Goal: Information Seeking & Learning: Check status

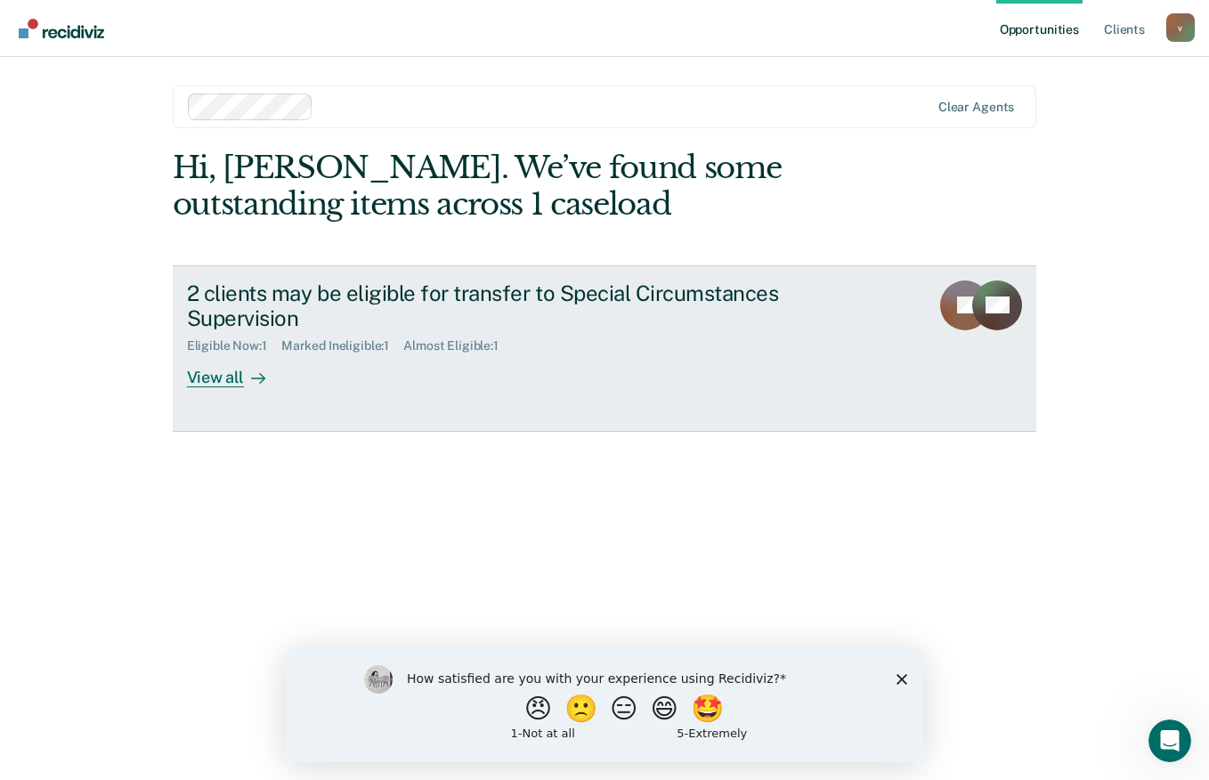
click at [219, 374] on div "View all" at bounding box center [237, 371] width 100 height 35
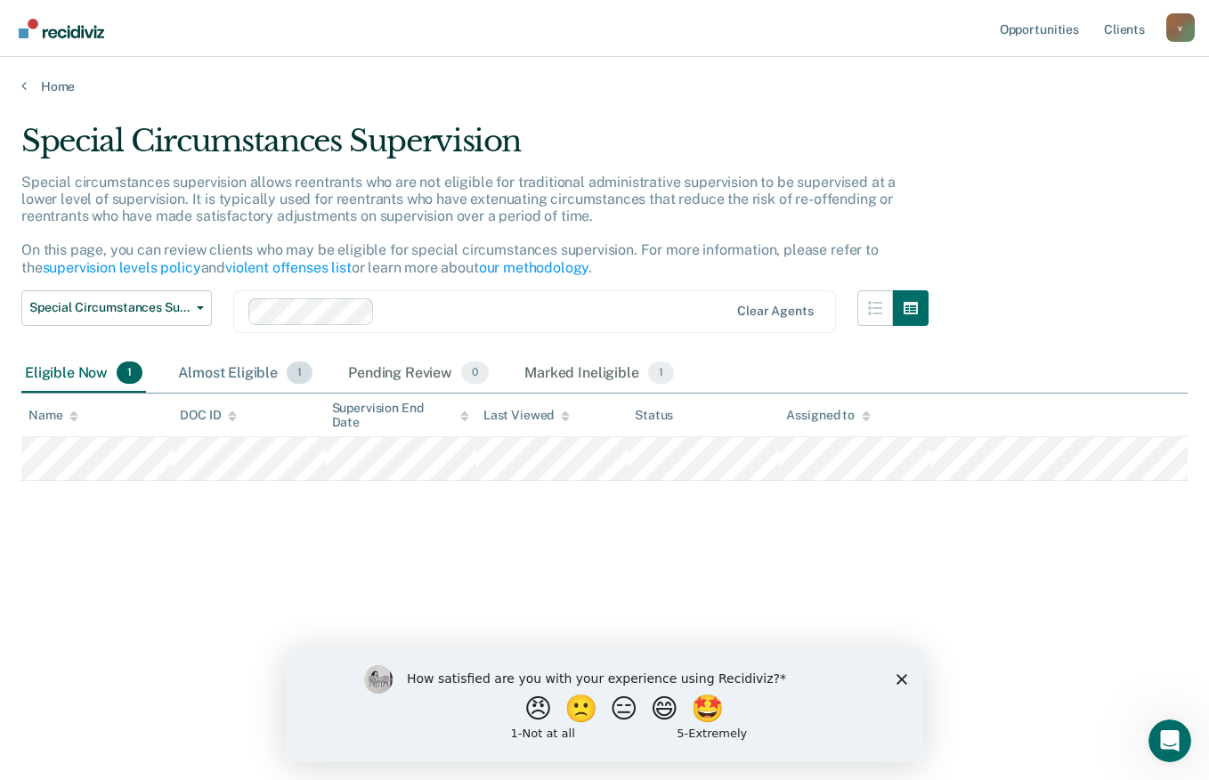
click at [225, 371] on div "Almost Eligible 1" at bounding box center [246, 373] width 142 height 39
click at [53, 375] on div "Eligible Now 1" at bounding box center [83, 373] width 125 height 39
click at [239, 367] on div "Almost Eligible 1" at bounding box center [246, 373] width 142 height 39
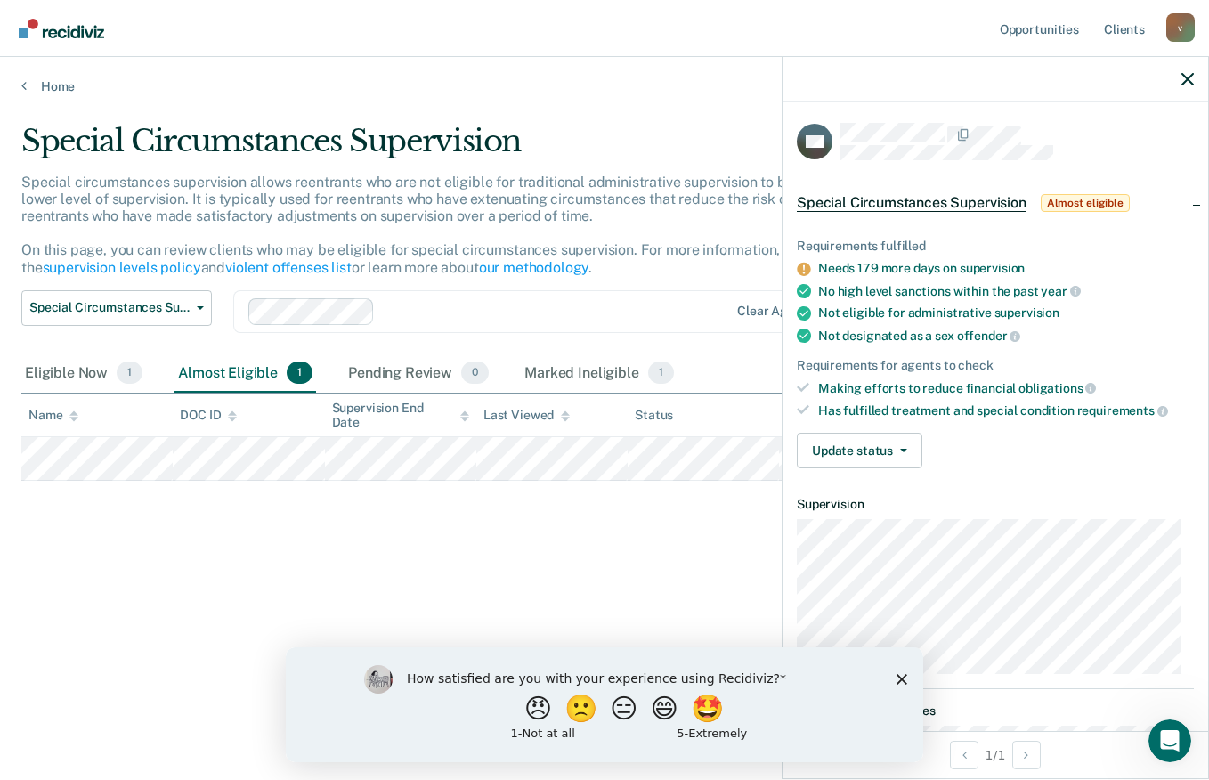
click at [901, 678] on polygon "Close survey" at bounding box center [902, 678] width 11 height 11
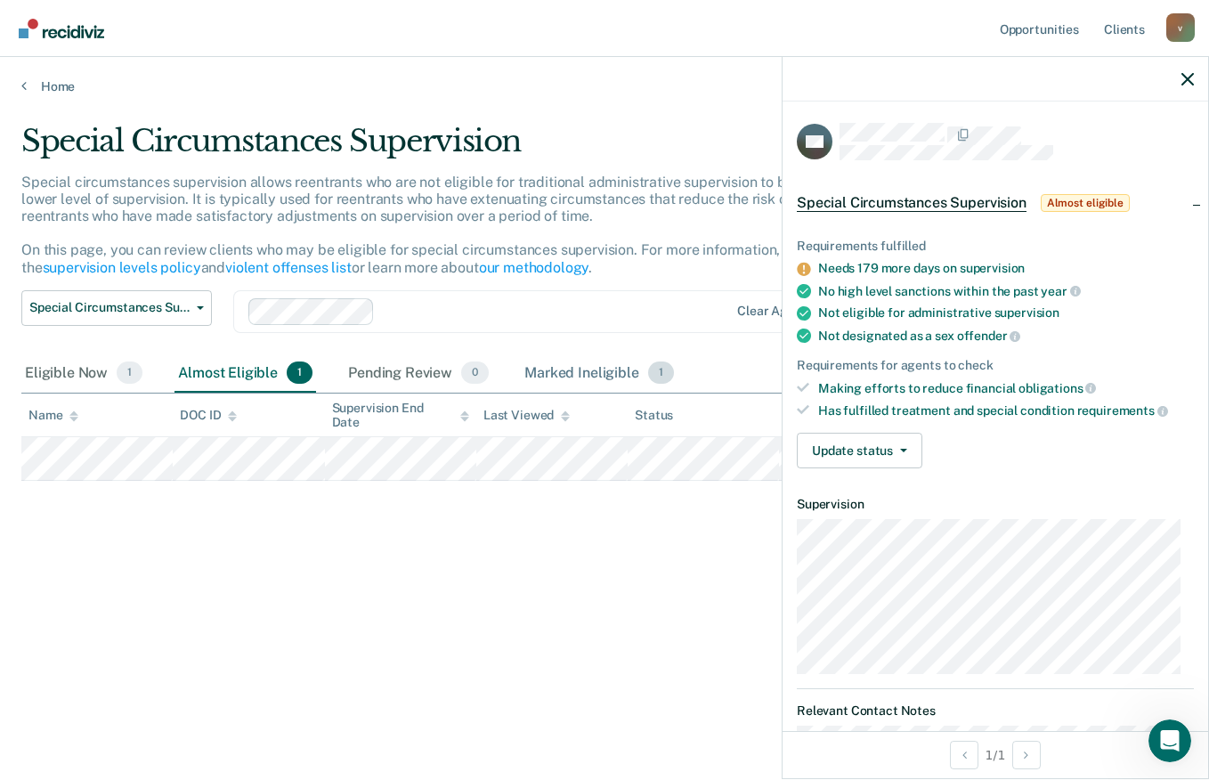
click at [583, 369] on div "Marked Ineligible 1" at bounding box center [599, 373] width 157 height 39
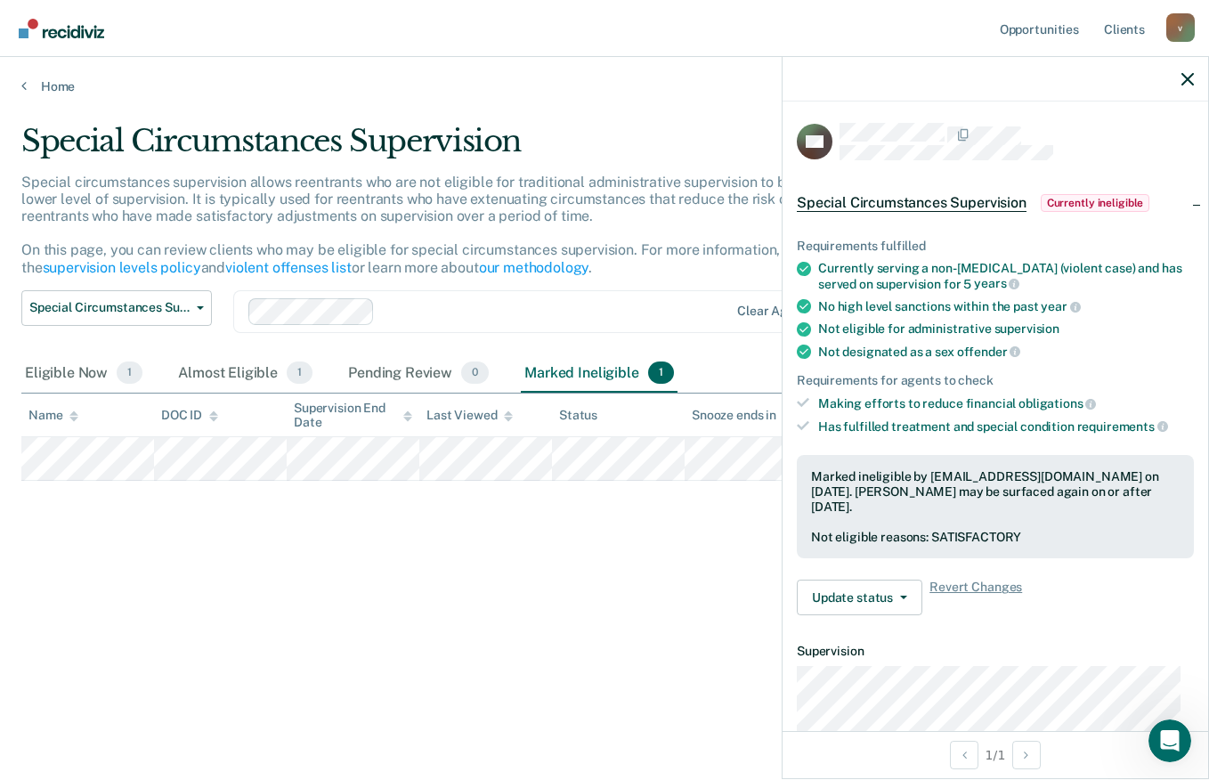
click at [598, 369] on div "Marked Ineligible 1" at bounding box center [599, 373] width 157 height 39
click at [226, 359] on div "Almost Eligible 1" at bounding box center [246, 373] width 142 height 39
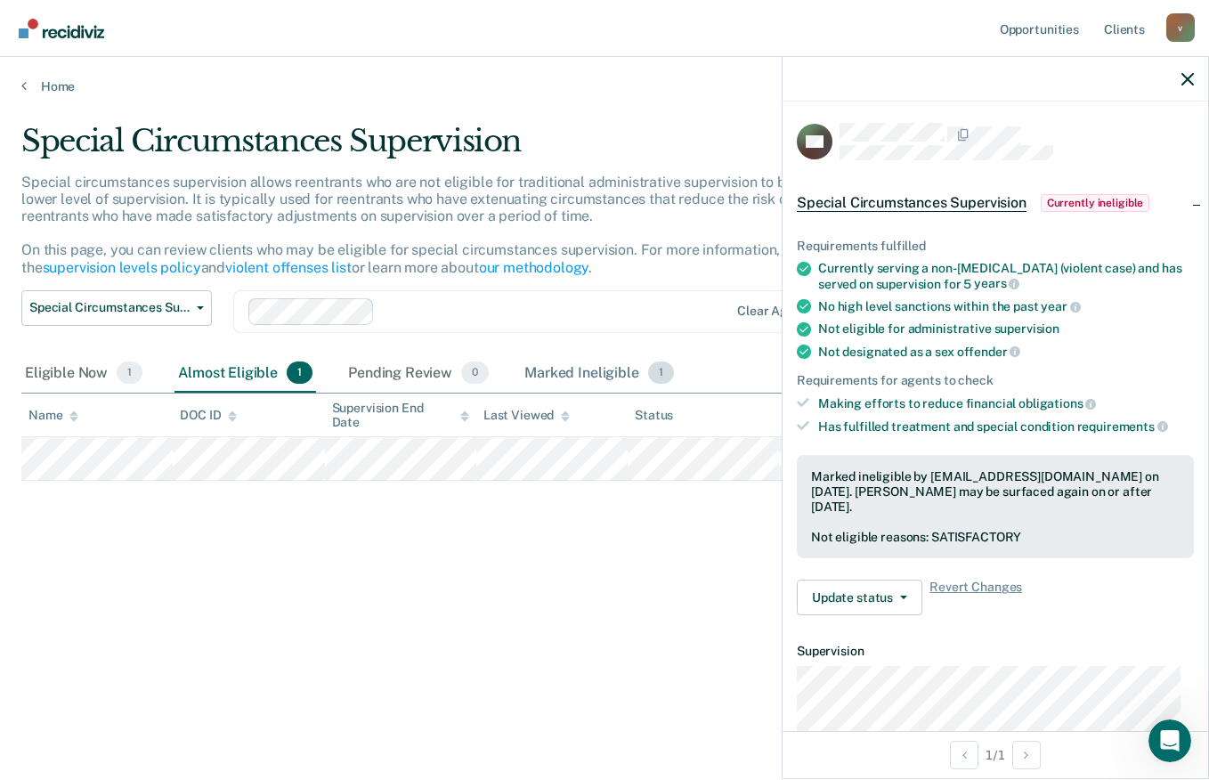
click at [588, 364] on div "Marked Ineligible 1" at bounding box center [599, 373] width 157 height 39
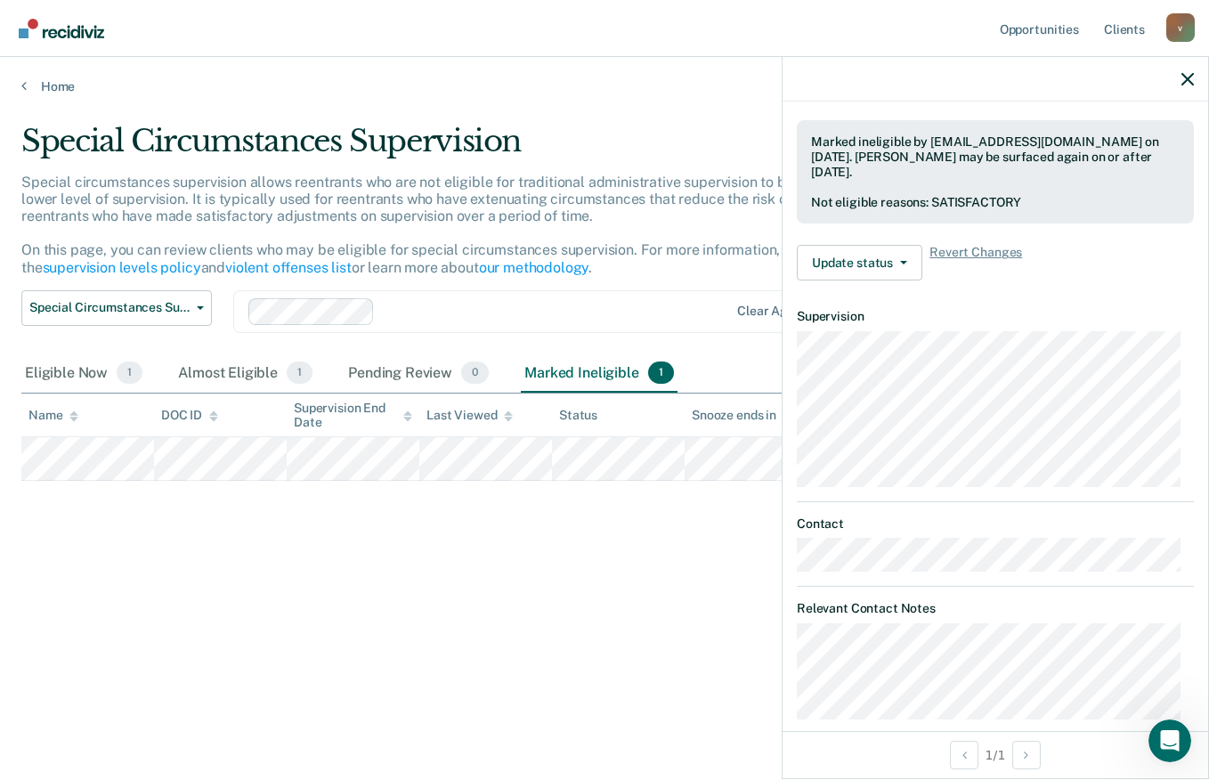
scroll to position [356, 0]
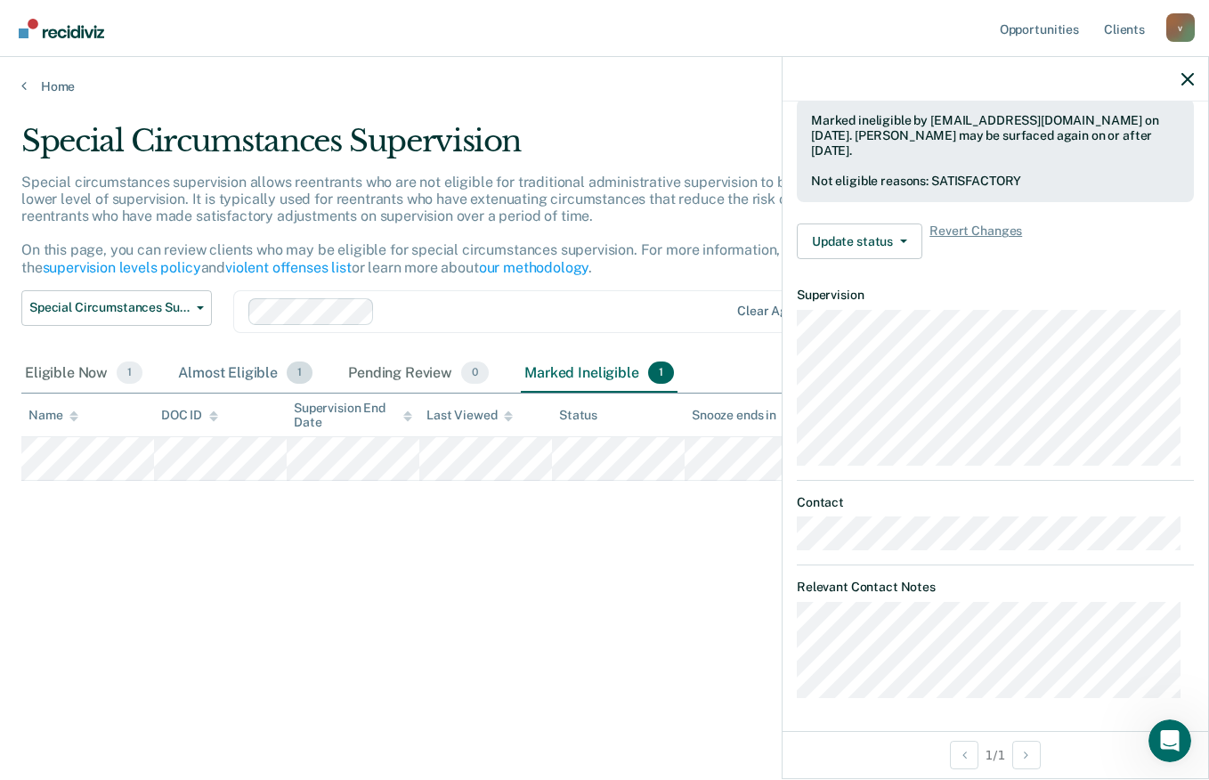
click at [251, 364] on div "Almost Eligible 1" at bounding box center [246, 373] width 142 height 39
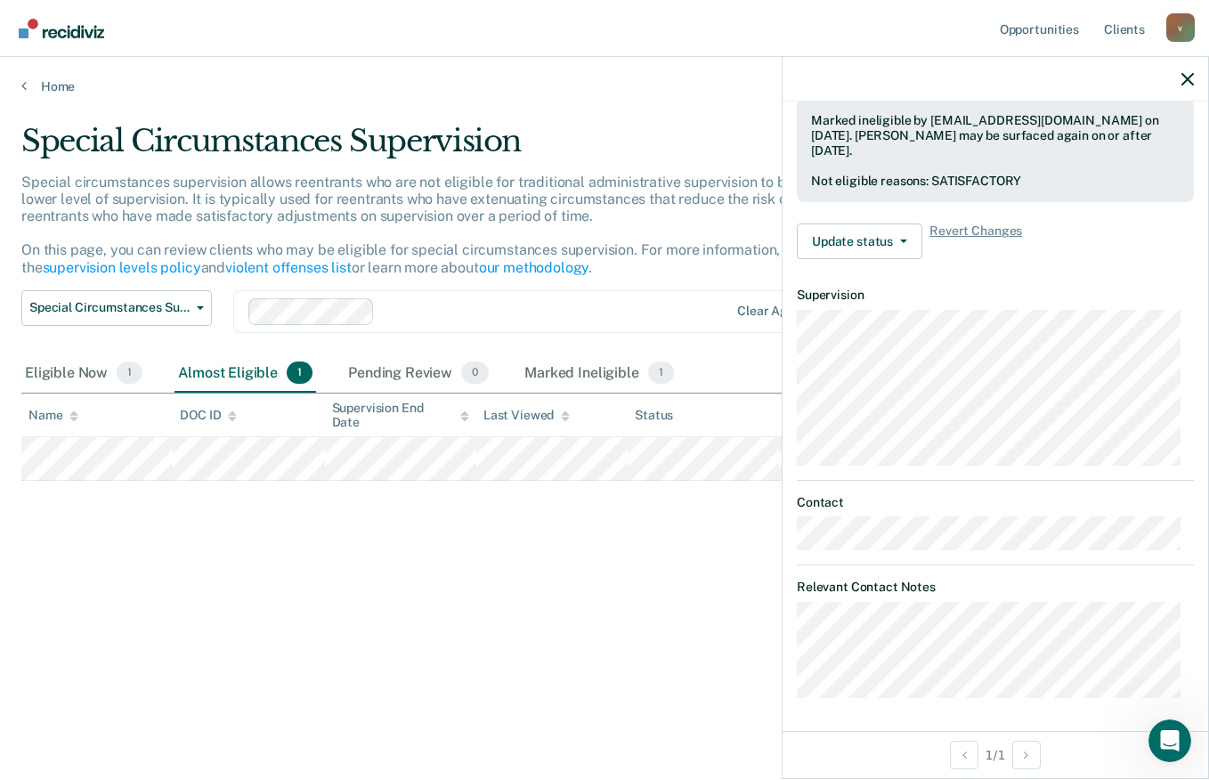
scroll to position [125, 0]
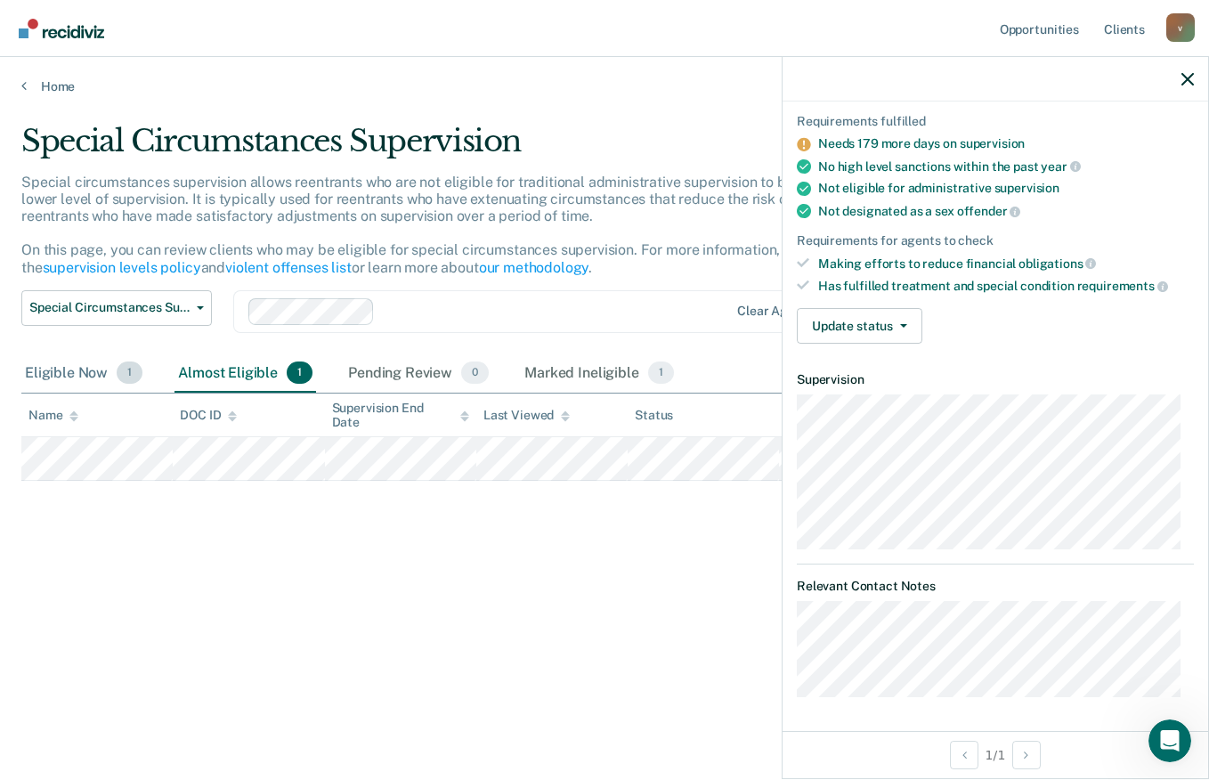
click at [71, 369] on div "Eligible Now 1" at bounding box center [83, 373] width 125 height 39
click at [48, 77] on div "Home" at bounding box center [604, 75] width 1209 height 37
click at [56, 80] on link "Home" at bounding box center [604, 86] width 1167 height 16
